Goal: Information Seeking & Learning: Check status

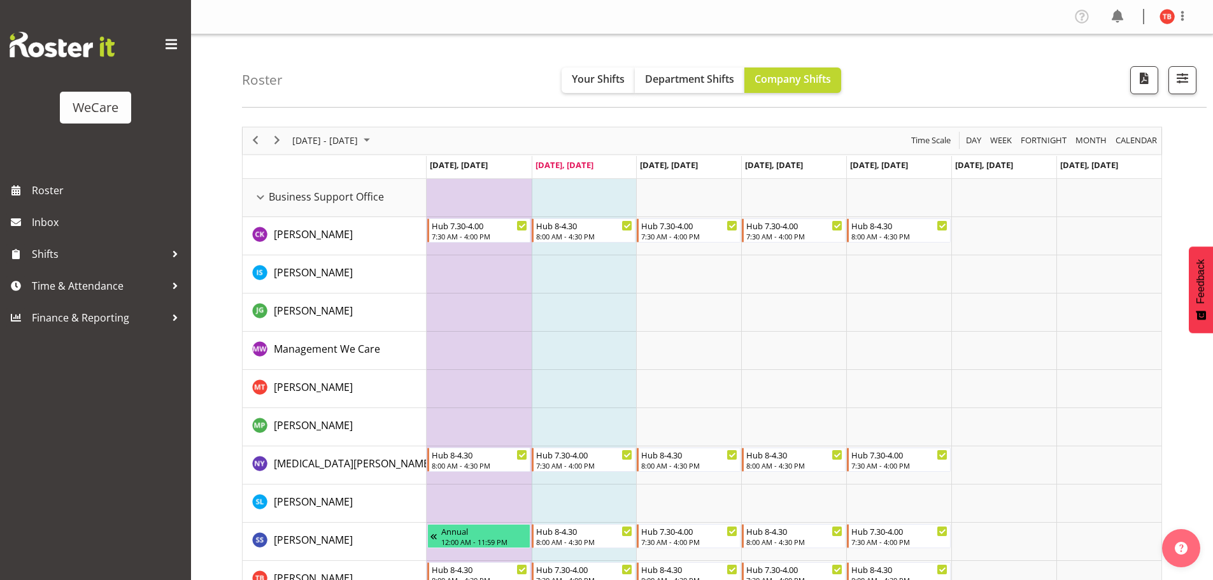
select select "location"
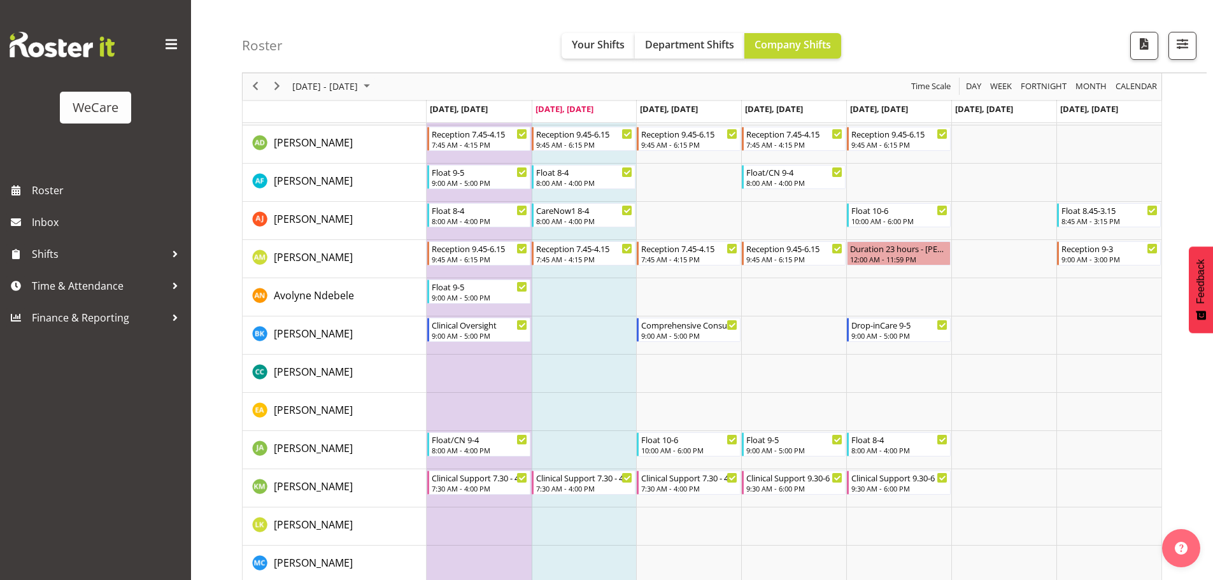
scroll to position [573, 0]
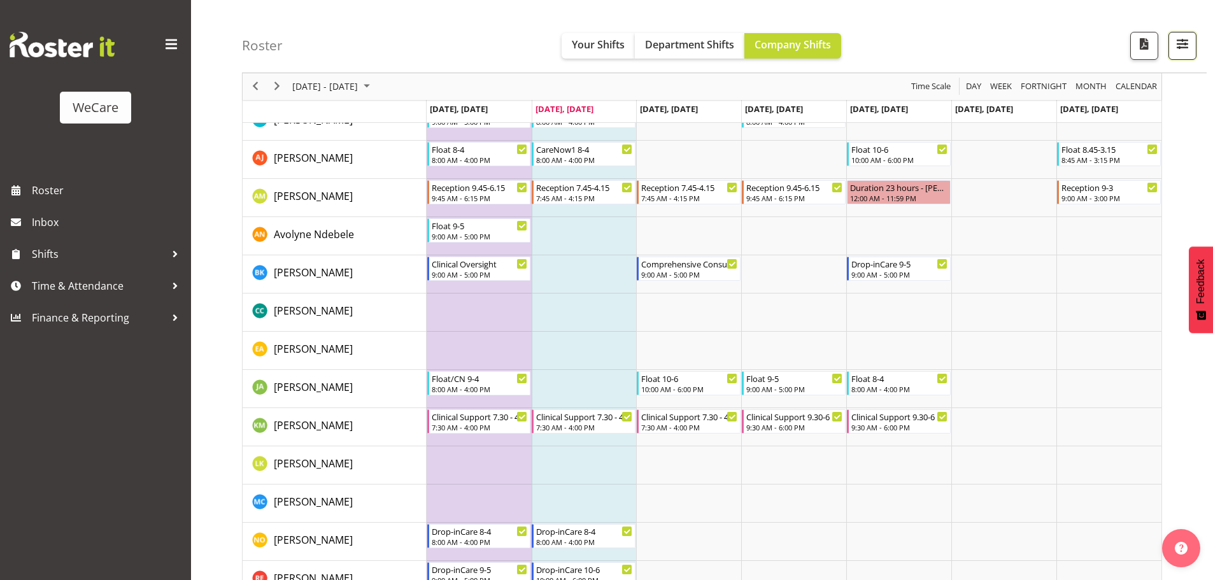
click at [1180, 45] on span "button" at bounding box center [1182, 44] width 17 height 17
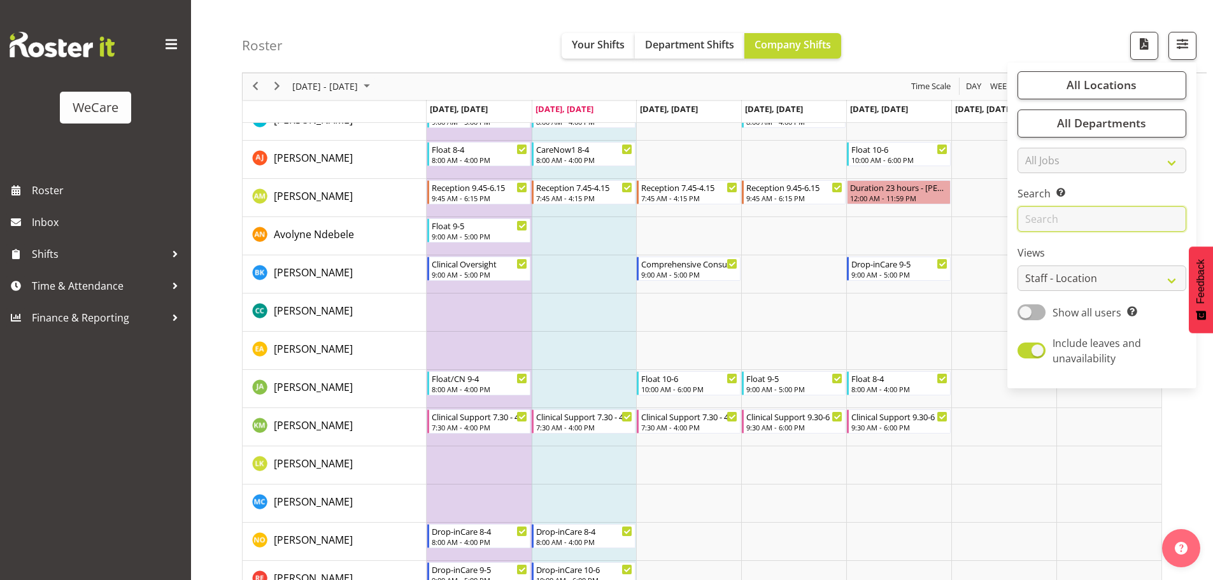
click at [1057, 227] on input "text" at bounding box center [1101, 219] width 169 height 25
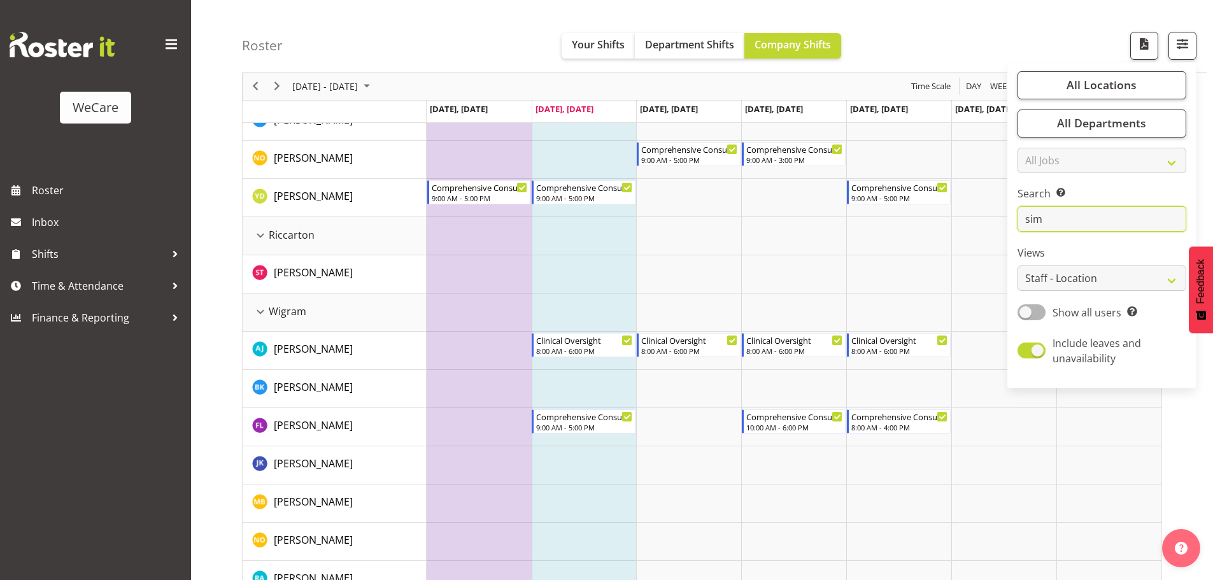
scroll to position [0, 0]
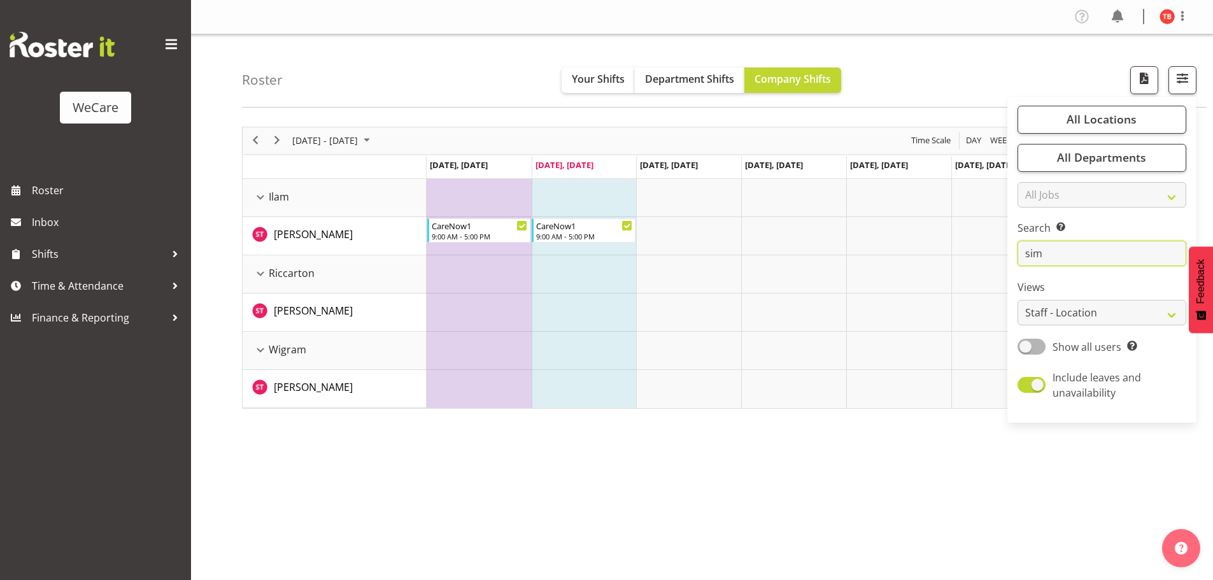
type input "sim"
click at [793, 287] on td "Timeline Week of September 23, 2025" at bounding box center [793, 274] width 105 height 38
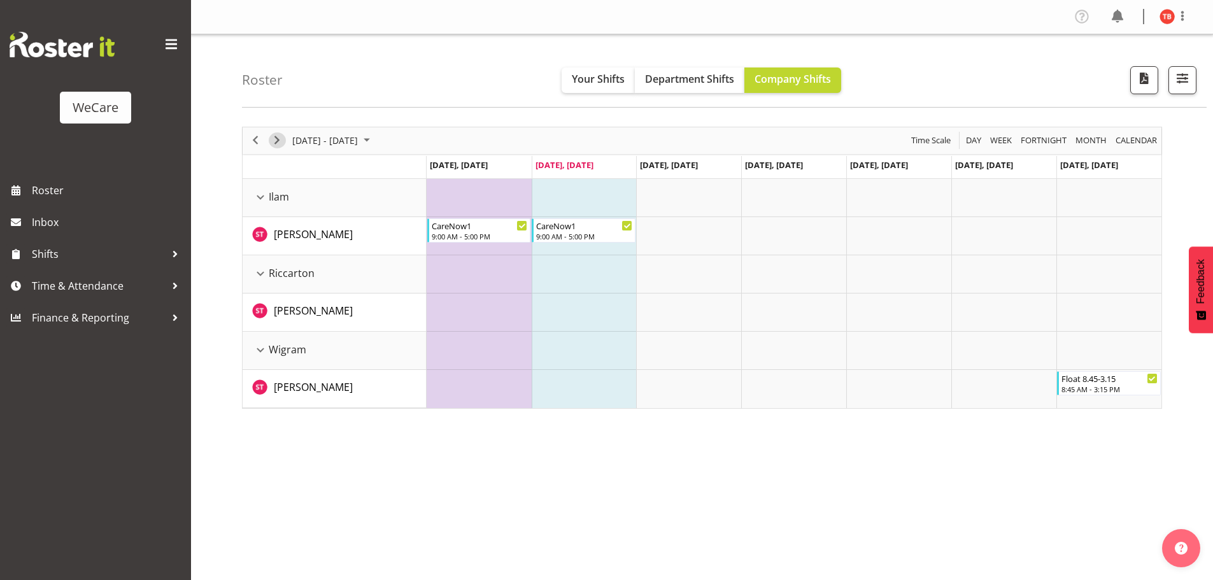
click at [280, 141] on span "Next" at bounding box center [276, 140] width 15 height 16
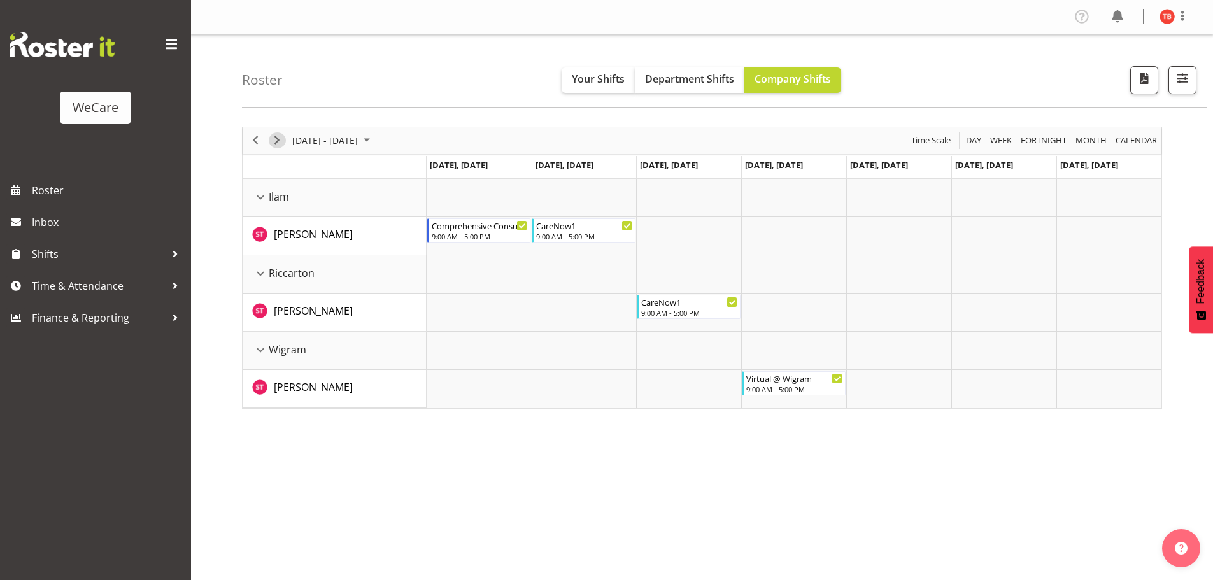
click at [273, 143] on span "Next" at bounding box center [276, 140] width 15 height 16
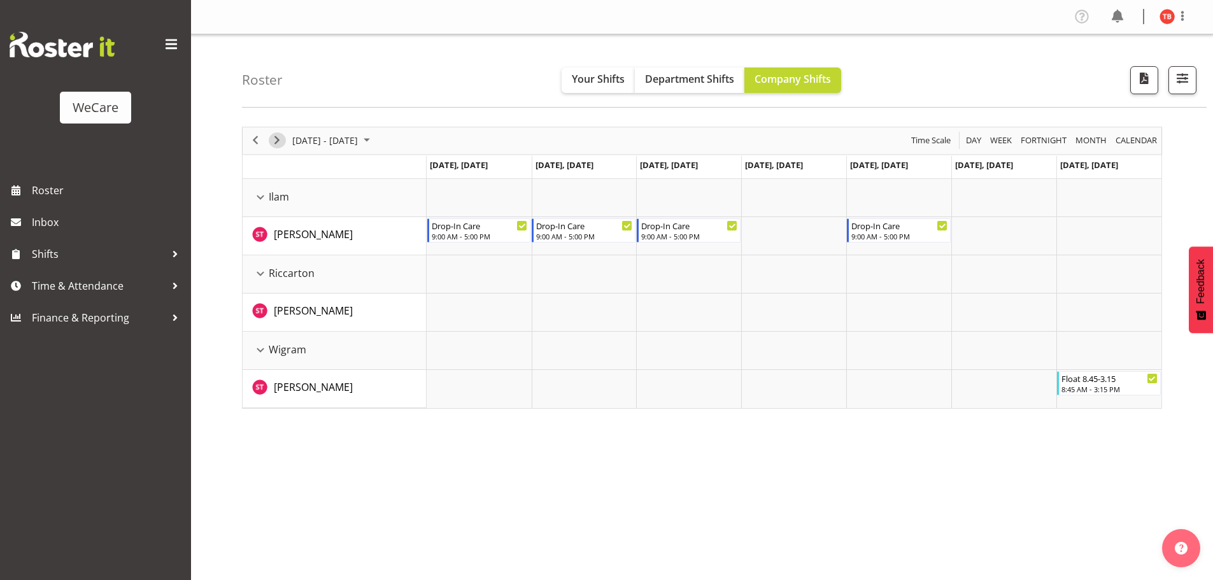
click at [275, 141] on span "Next" at bounding box center [276, 140] width 15 height 16
click at [262, 137] on span "Previous" at bounding box center [255, 140] width 15 height 16
click at [265, 140] on div "previous period" at bounding box center [255, 140] width 22 height 27
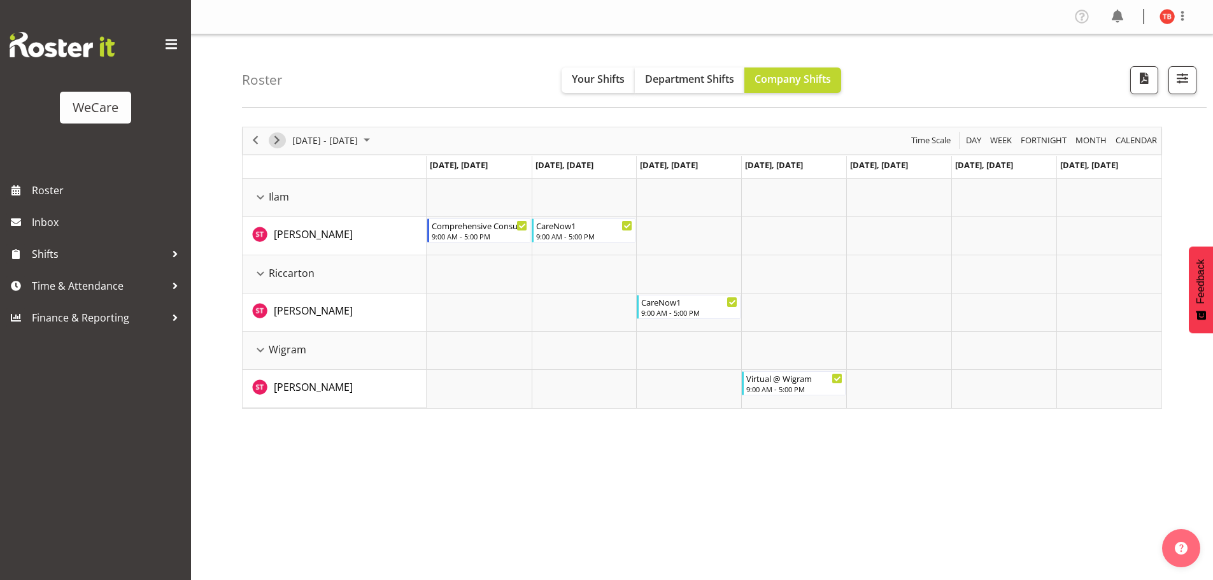
click at [278, 145] on span "Next" at bounding box center [276, 140] width 15 height 16
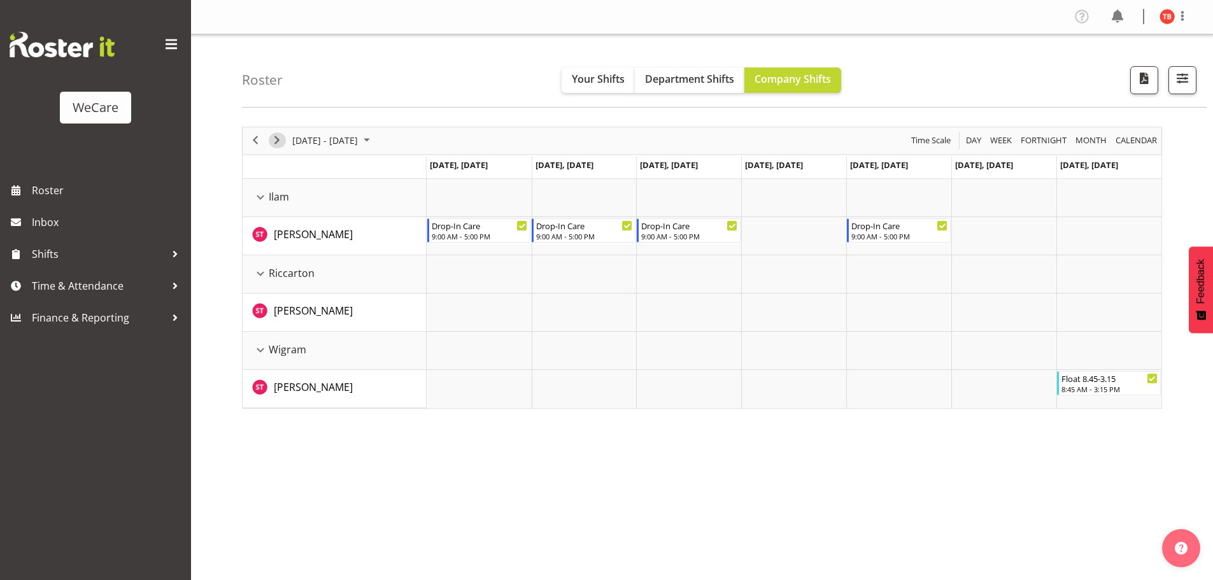
click at [276, 138] on span "Next" at bounding box center [276, 140] width 15 height 16
click at [275, 143] on span "Next" at bounding box center [276, 140] width 15 height 16
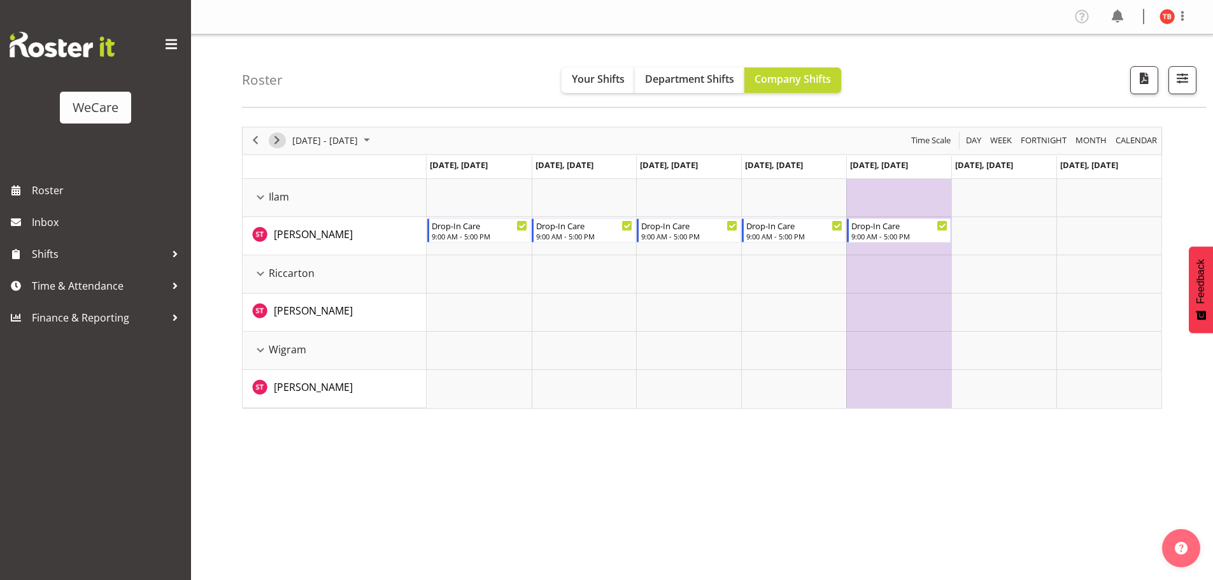
click at [272, 139] on span "Next" at bounding box center [276, 140] width 15 height 16
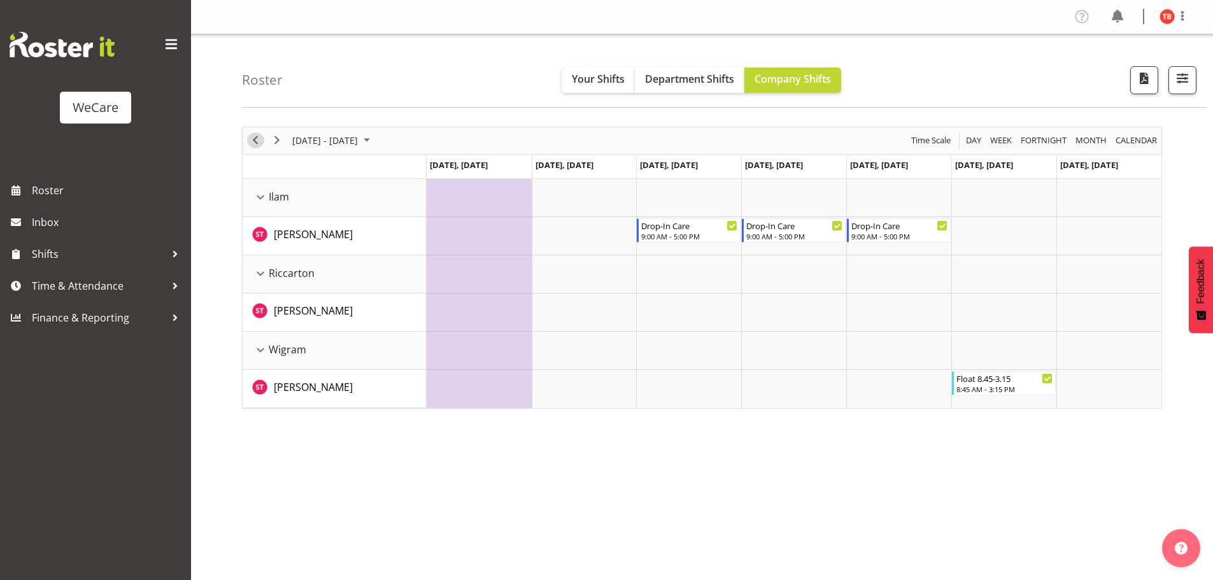
click at [257, 141] on span "Previous" at bounding box center [255, 140] width 15 height 16
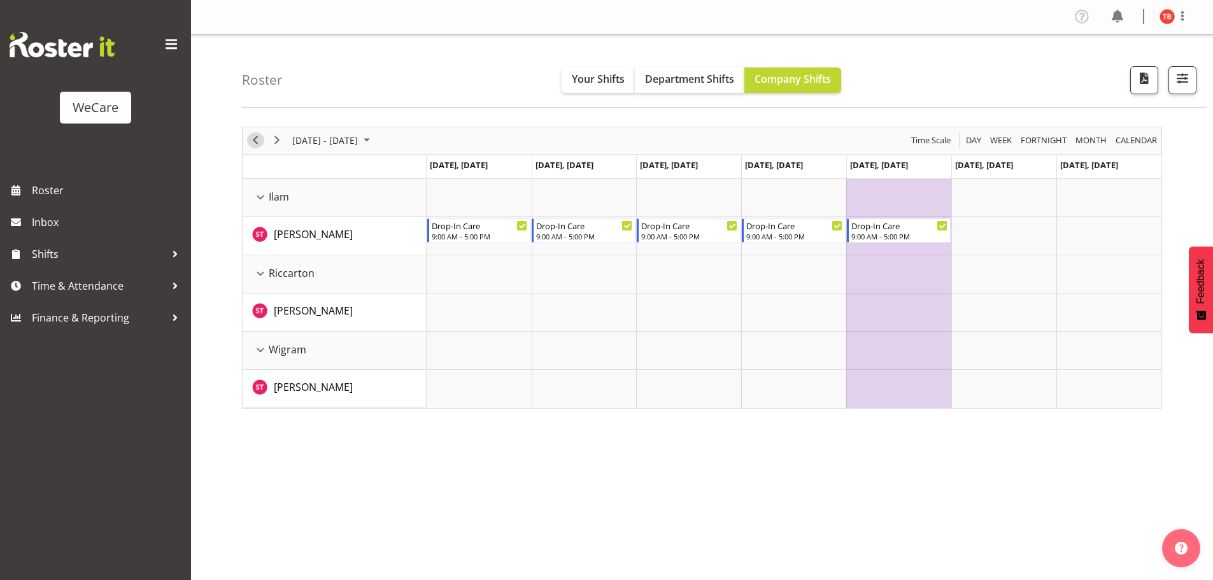
click at [255, 141] on span "Previous" at bounding box center [255, 140] width 15 height 16
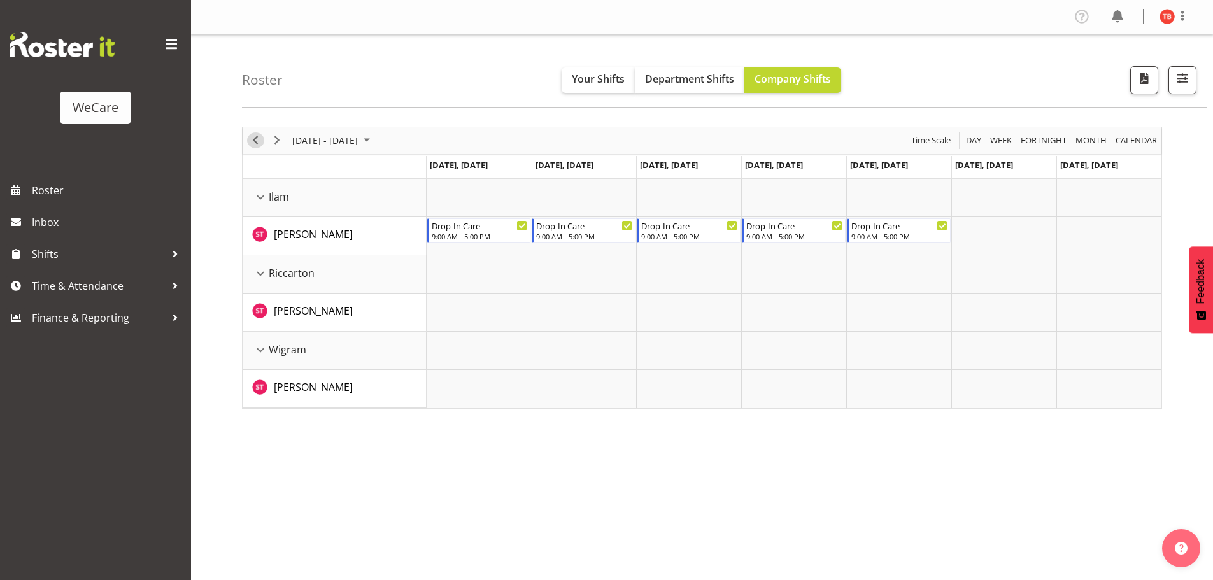
click at [255, 143] on span "Previous" at bounding box center [255, 140] width 15 height 16
click at [252, 136] on span "Previous" at bounding box center [255, 140] width 15 height 16
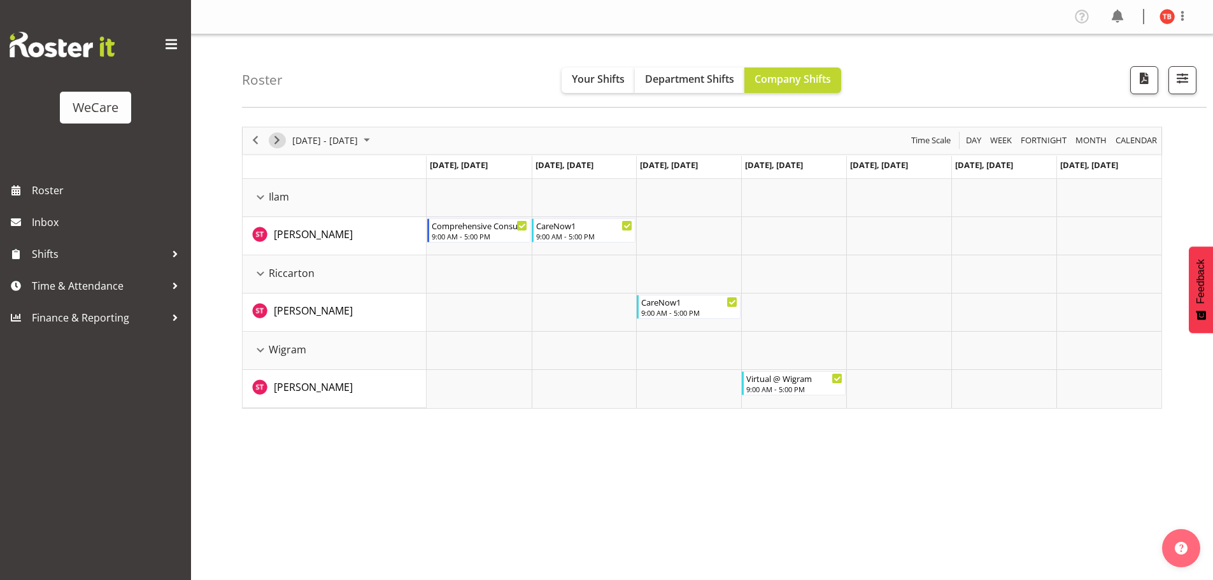
click at [285, 139] on button "Next" at bounding box center [277, 140] width 17 height 16
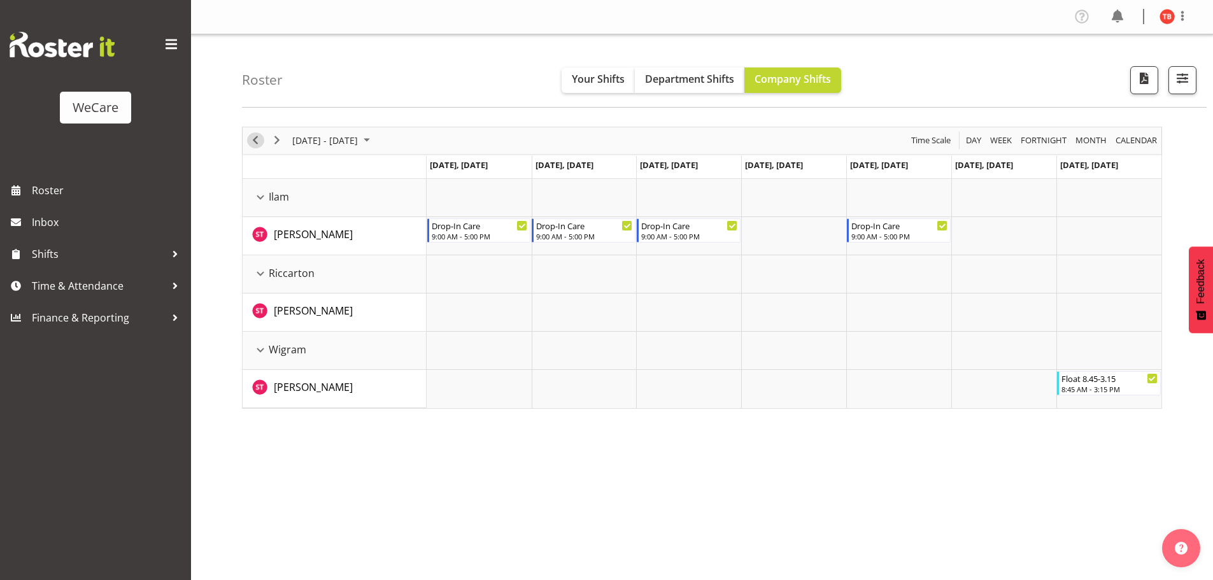
click at [257, 138] on span "Previous" at bounding box center [255, 140] width 15 height 16
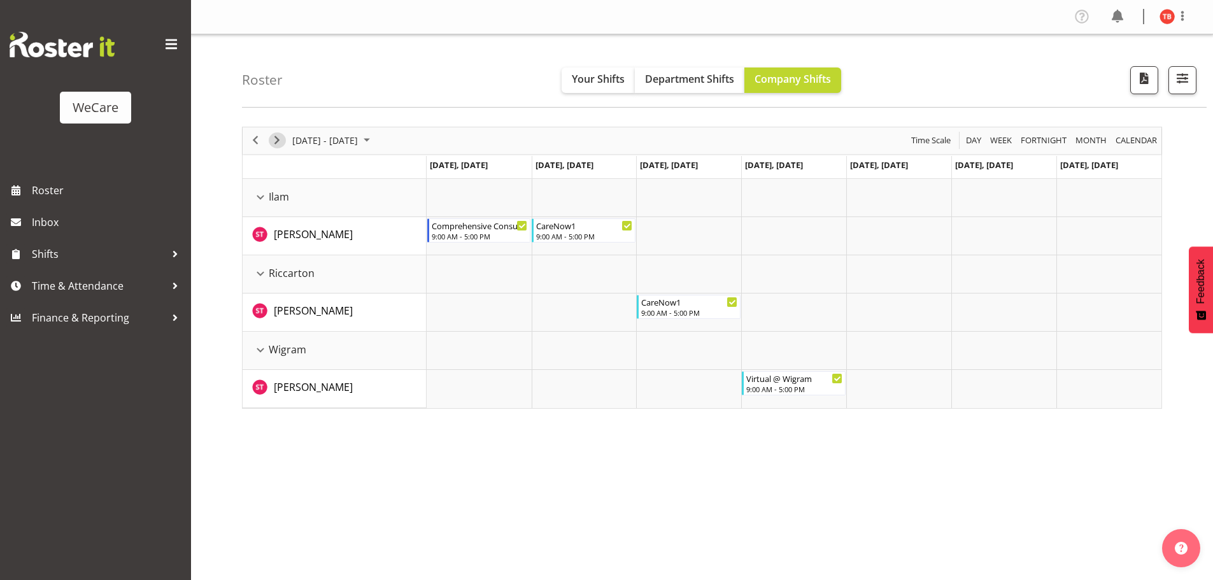
click at [285, 141] on button "Next" at bounding box center [277, 140] width 17 height 16
